Goal: Information Seeking & Learning: Find specific fact

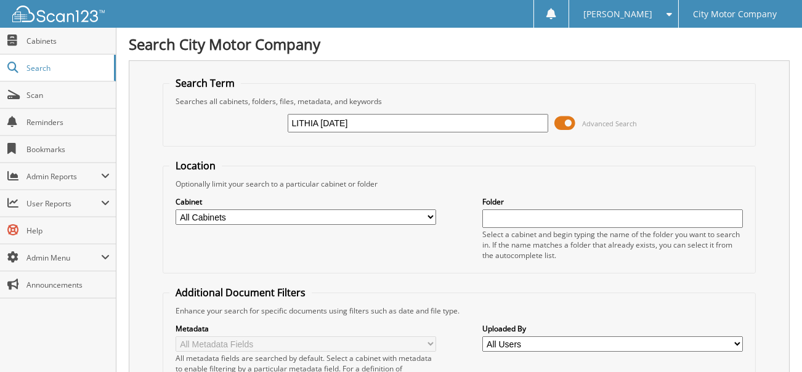
type input "LITHIA [DATE]"
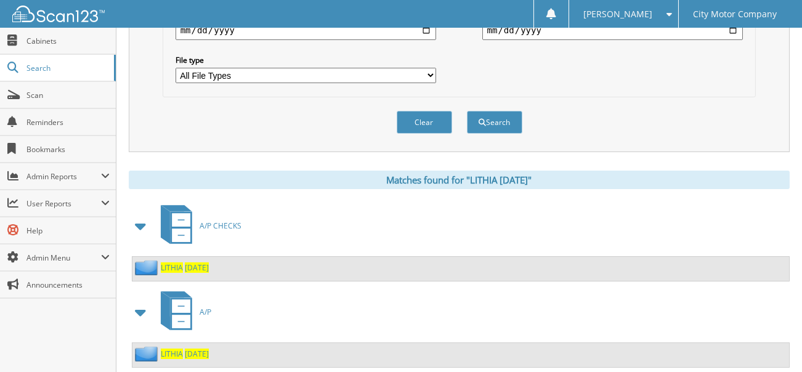
scroll to position [410, 0]
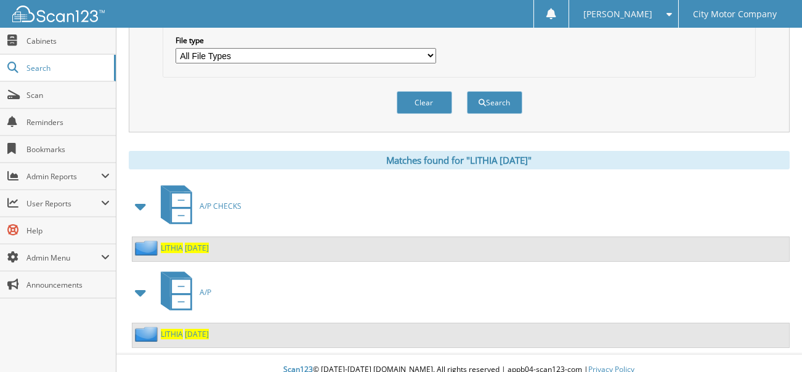
click at [182, 243] on span "LITHIA" at bounding box center [172, 248] width 22 height 10
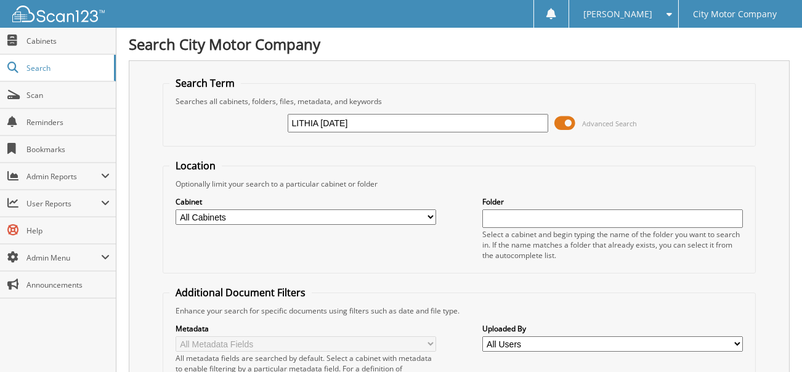
drag, startPoint x: 322, startPoint y: 121, endPoint x: 359, endPoint y: 121, distance: 37.6
click at [359, 121] on input "LITHIA [DATE]" at bounding box center [418, 123] width 261 height 18
type input "LITHIA JUN25"
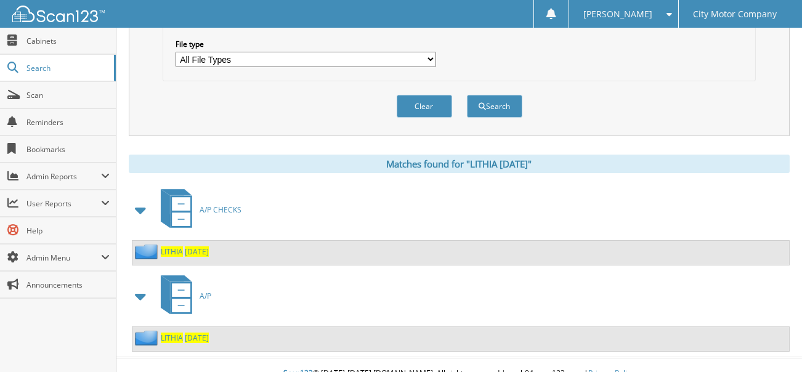
scroll to position [410, 0]
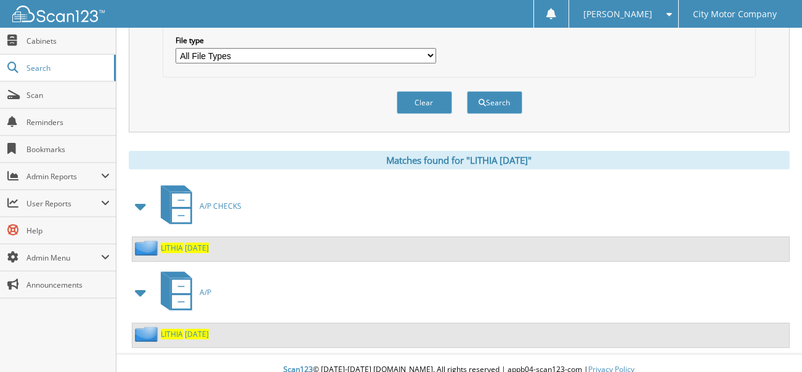
click at [193, 243] on span "JUN25" at bounding box center [197, 248] width 24 height 10
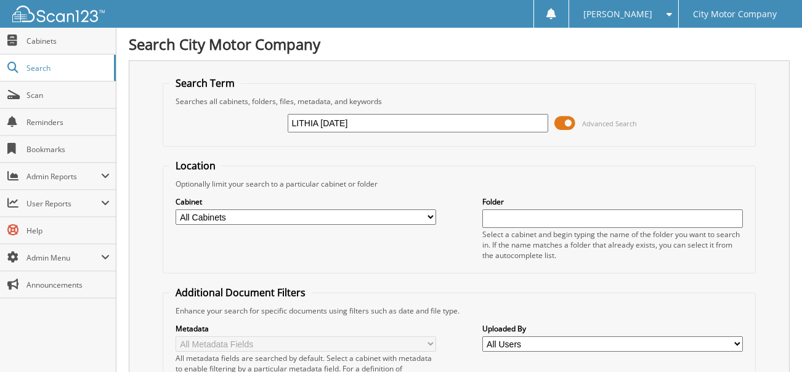
drag, startPoint x: 336, startPoint y: 121, endPoint x: 319, endPoint y: 123, distance: 16.7
click at [319, 123] on input "LITHIA JUN25" at bounding box center [418, 123] width 261 height 18
type input "LITHIA AUG25"
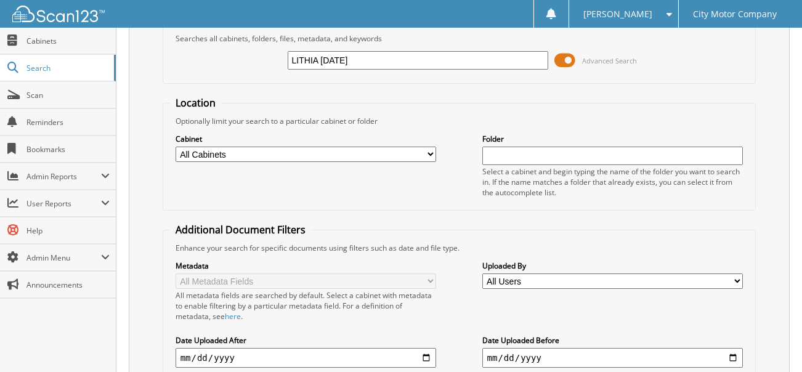
scroll to position [48, 0]
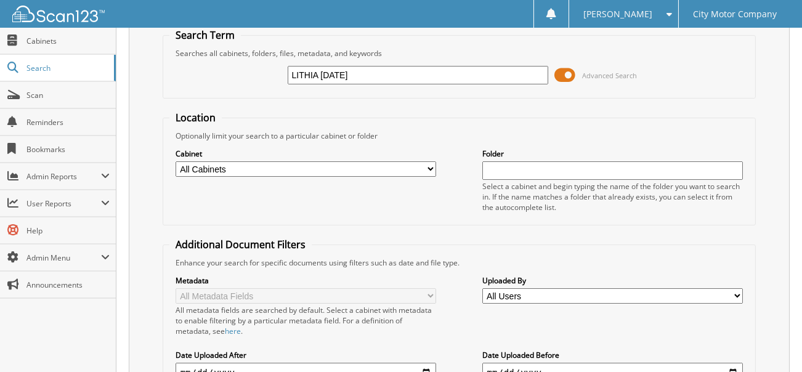
drag, startPoint x: 336, startPoint y: 71, endPoint x: 322, endPoint y: 79, distance: 16.3
click at [322, 79] on input "LITHIA AUG25" at bounding box center [418, 75] width 261 height 18
type input "LITHIA [DATE]"
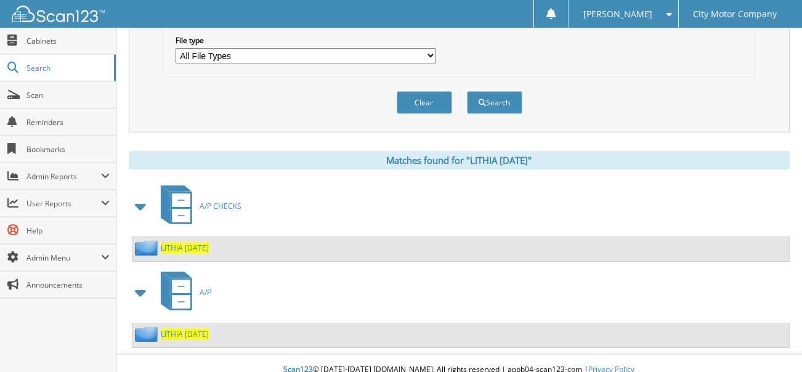
scroll to position [410, 0]
click at [174, 243] on span "LITHIA" at bounding box center [172, 248] width 22 height 10
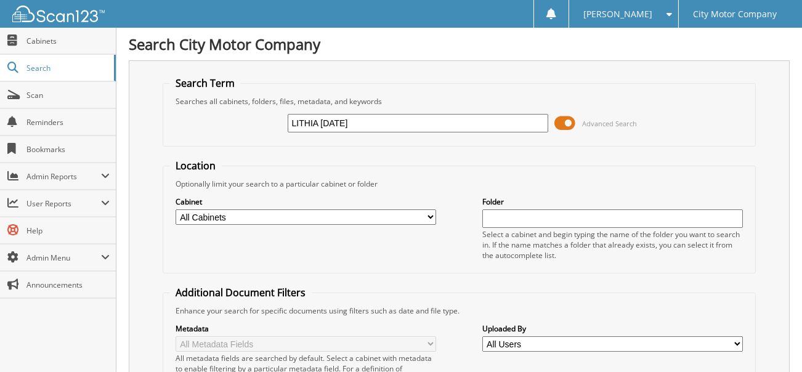
drag, startPoint x: 371, startPoint y: 124, endPoint x: 267, endPoint y: 115, distance: 103.9
click at [267, 115] on div "LITHIA [DATE] Advanced Search" at bounding box center [459, 123] width 581 height 33
type input "56233"
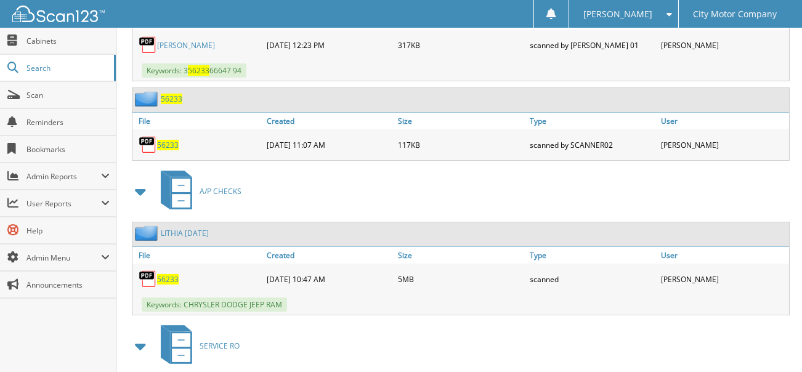
scroll to position [924, 0]
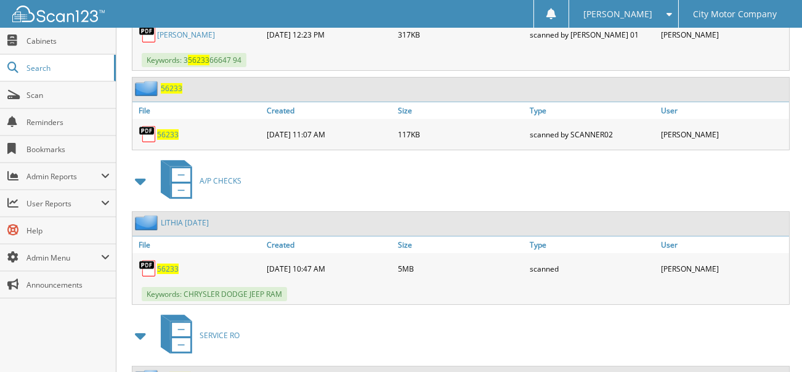
click at [173, 264] on span "56233" at bounding box center [168, 269] width 22 height 10
